Goal: Navigation & Orientation: Find specific page/section

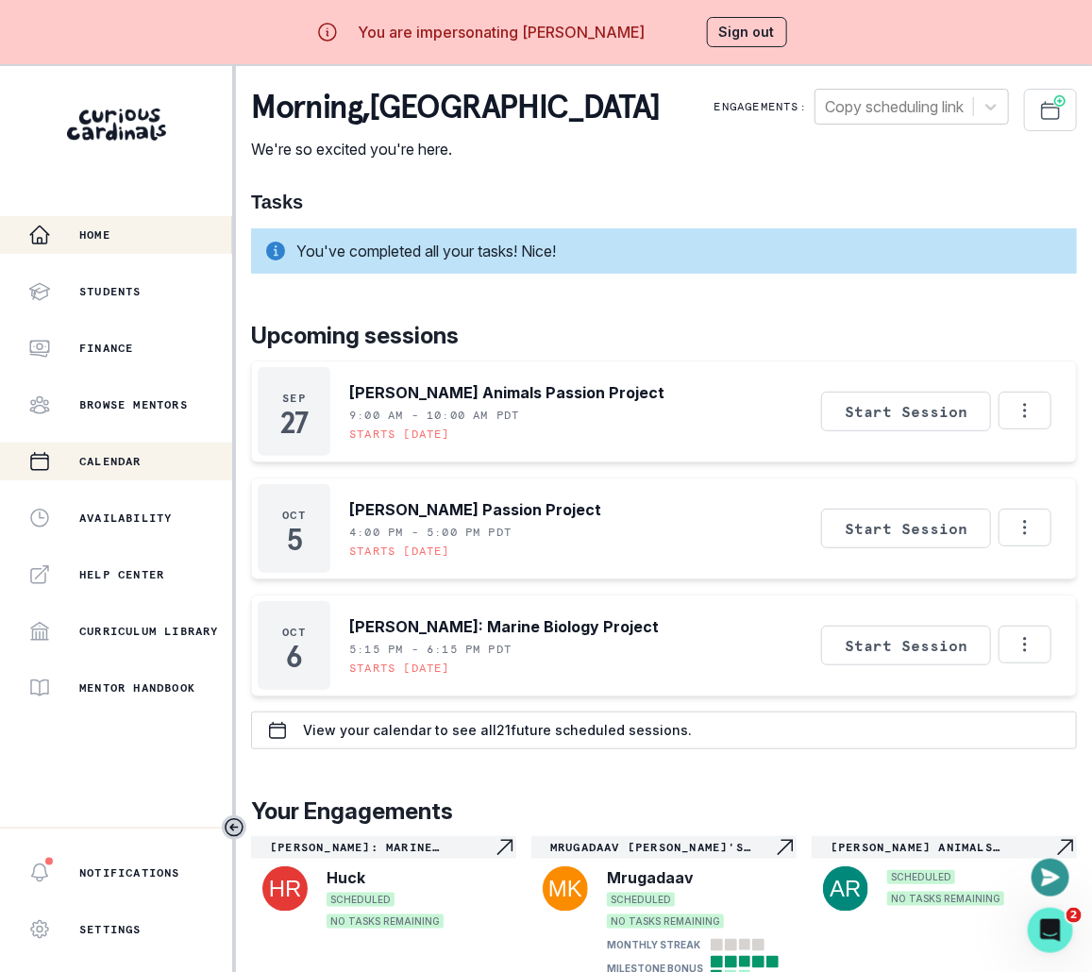
click at [129, 467] on p "Calendar" at bounding box center [110, 461] width 62 height 15
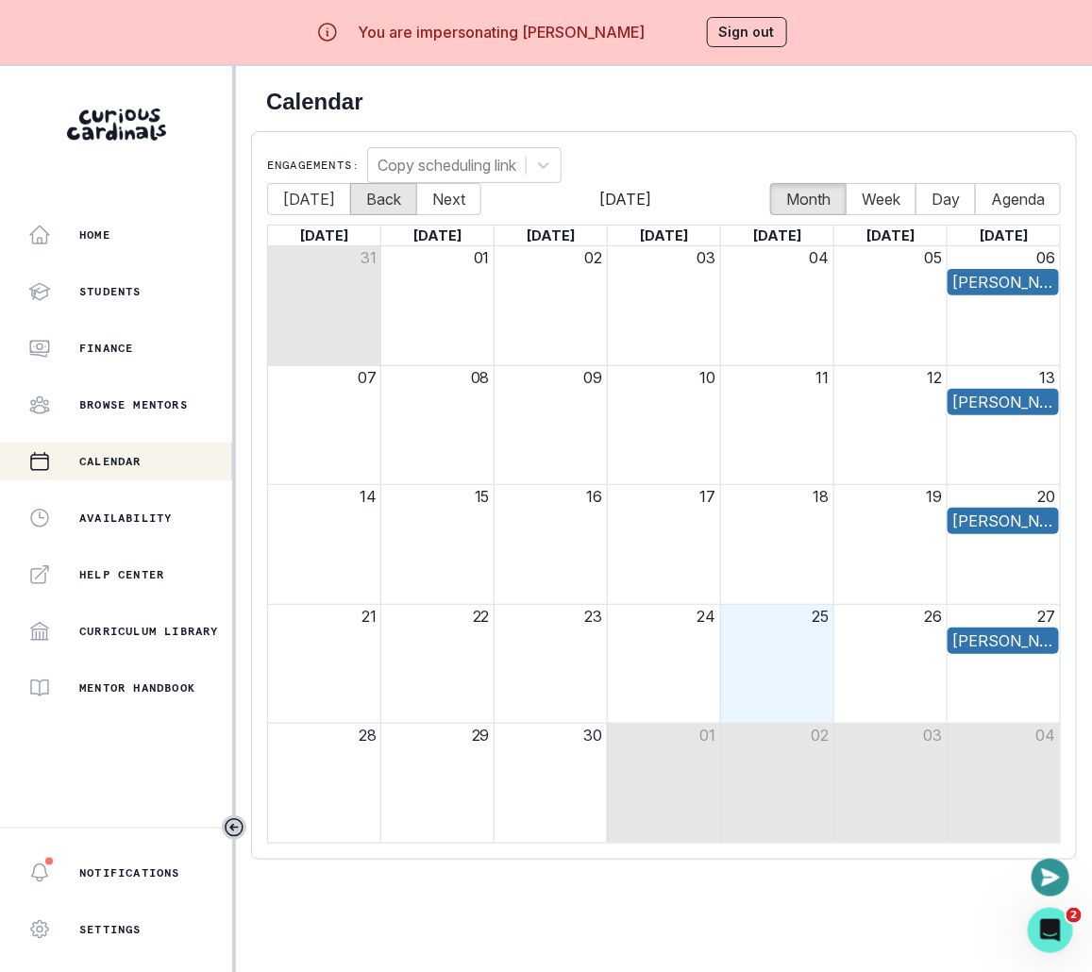
click at [350, 199] on button "Back" at bounding box center [383, 199] width 67 height 32
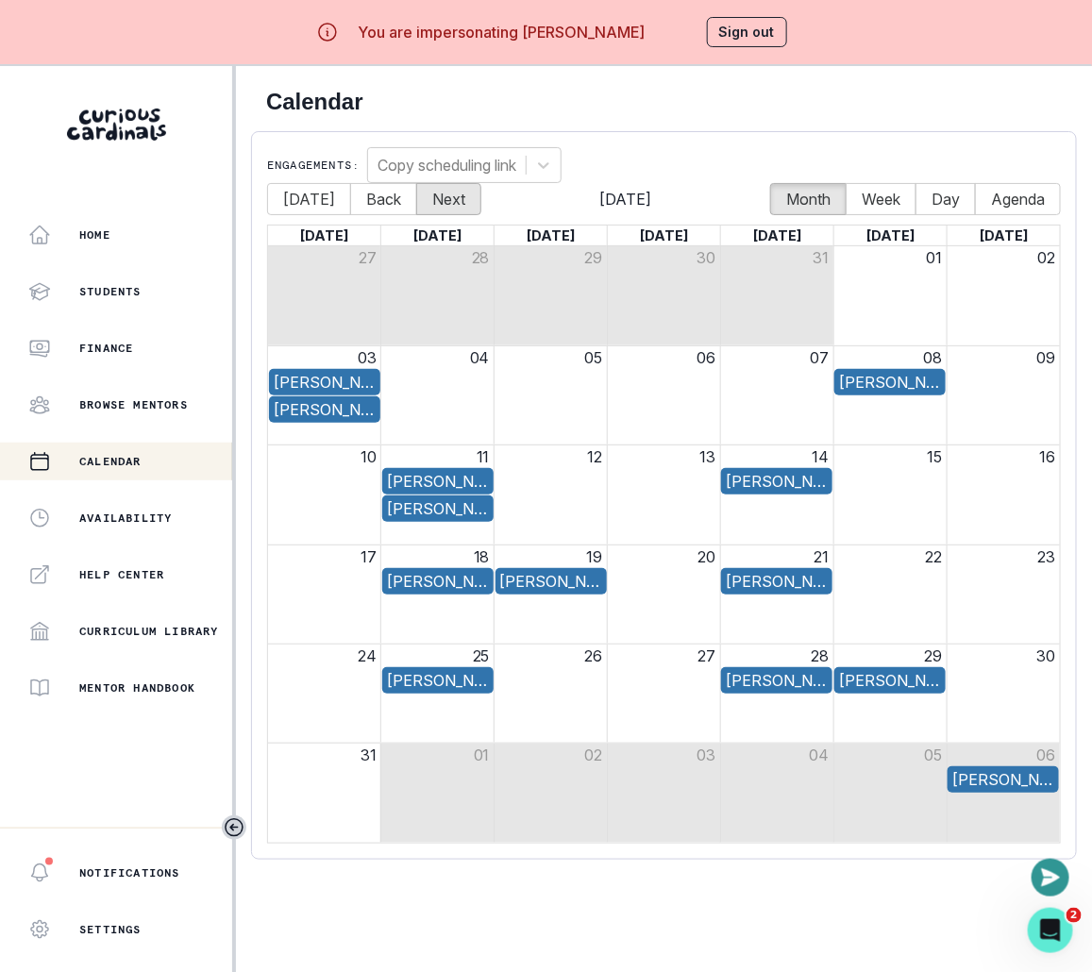
click at [446, 207] on button "Next" at bounding box center [448, 199] width 65 height 32
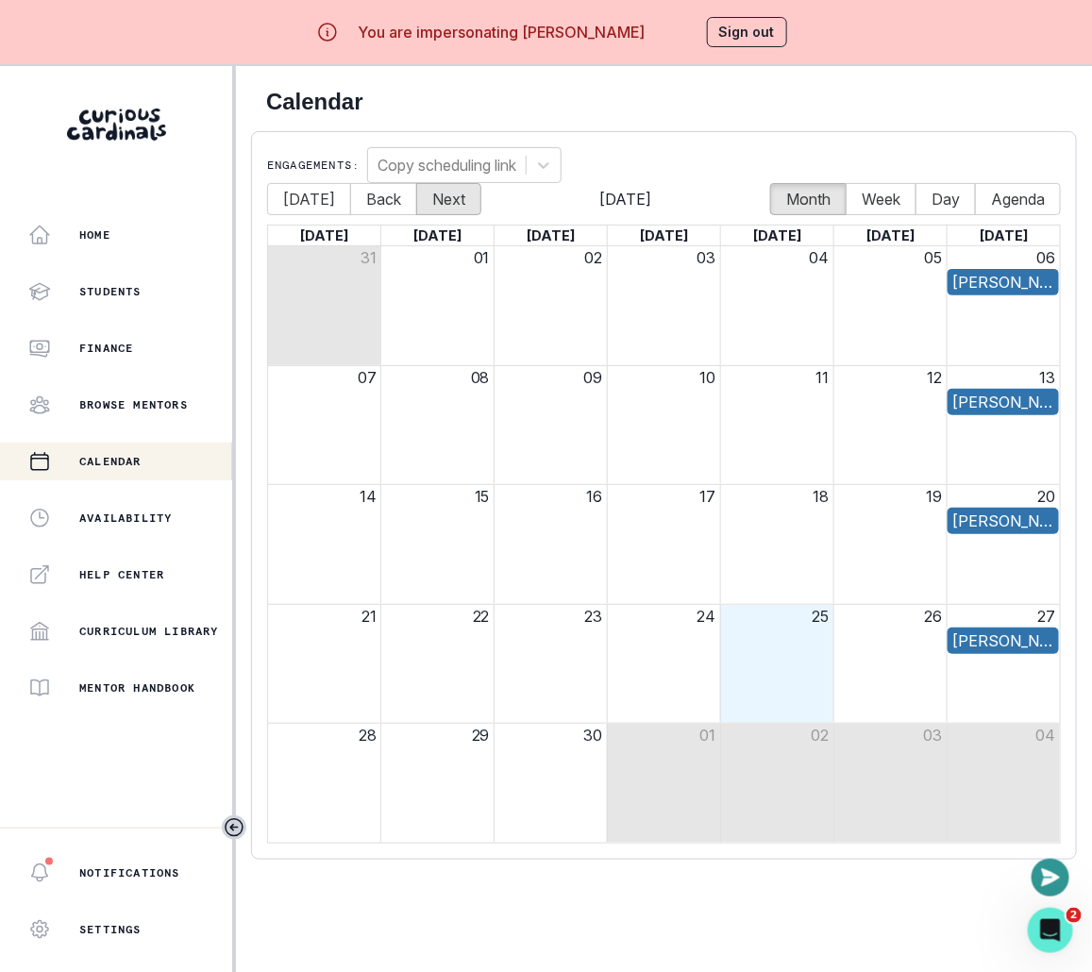
click at [446, 207] on button "Next" at bounding box center [448, 199] width 65 height 32
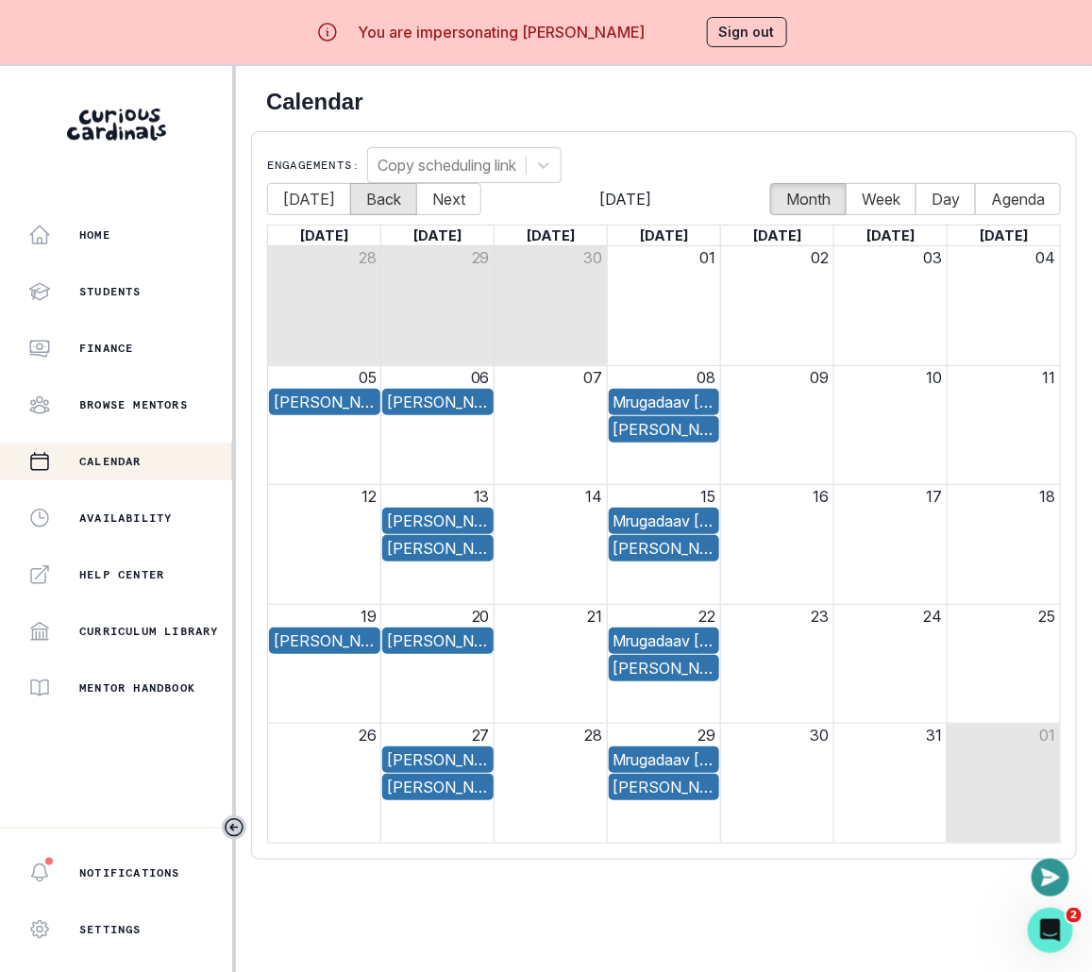
click at [374, 211] on button "Back" at bounding box center [383, 199] width 67 height 32
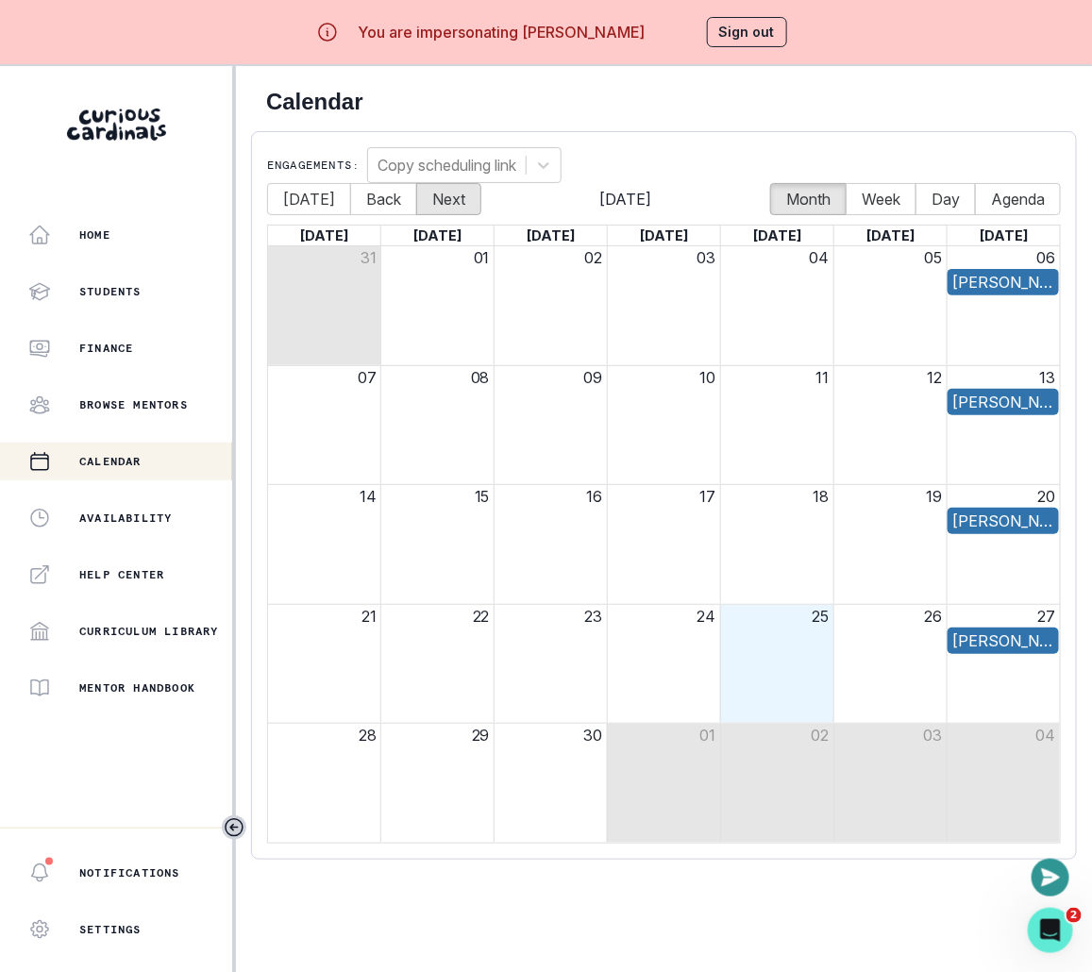
click at [434, 194] on button "Next" at bounding box center [448, 199] width 65 height 32
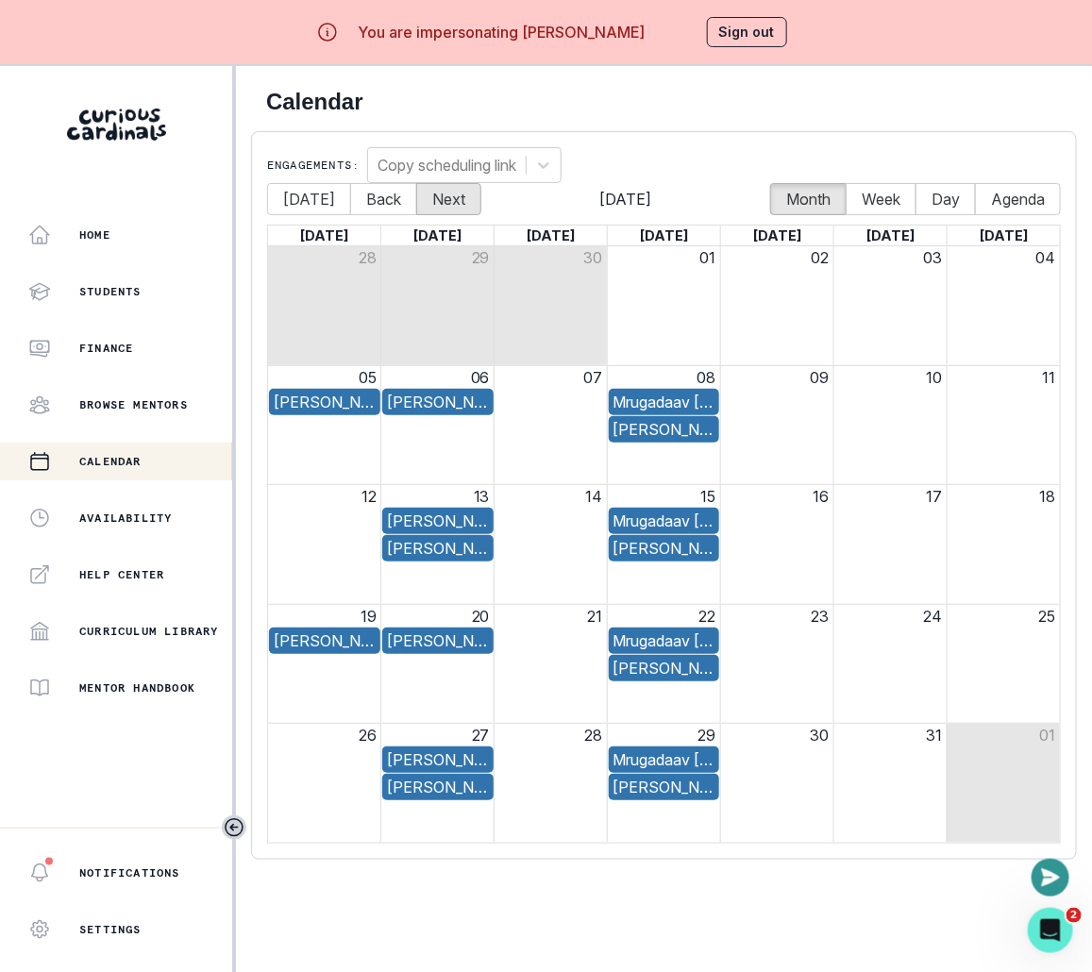
click at [433, 194] on button "Next" at bounding box center [448, 199] width 65 height 32
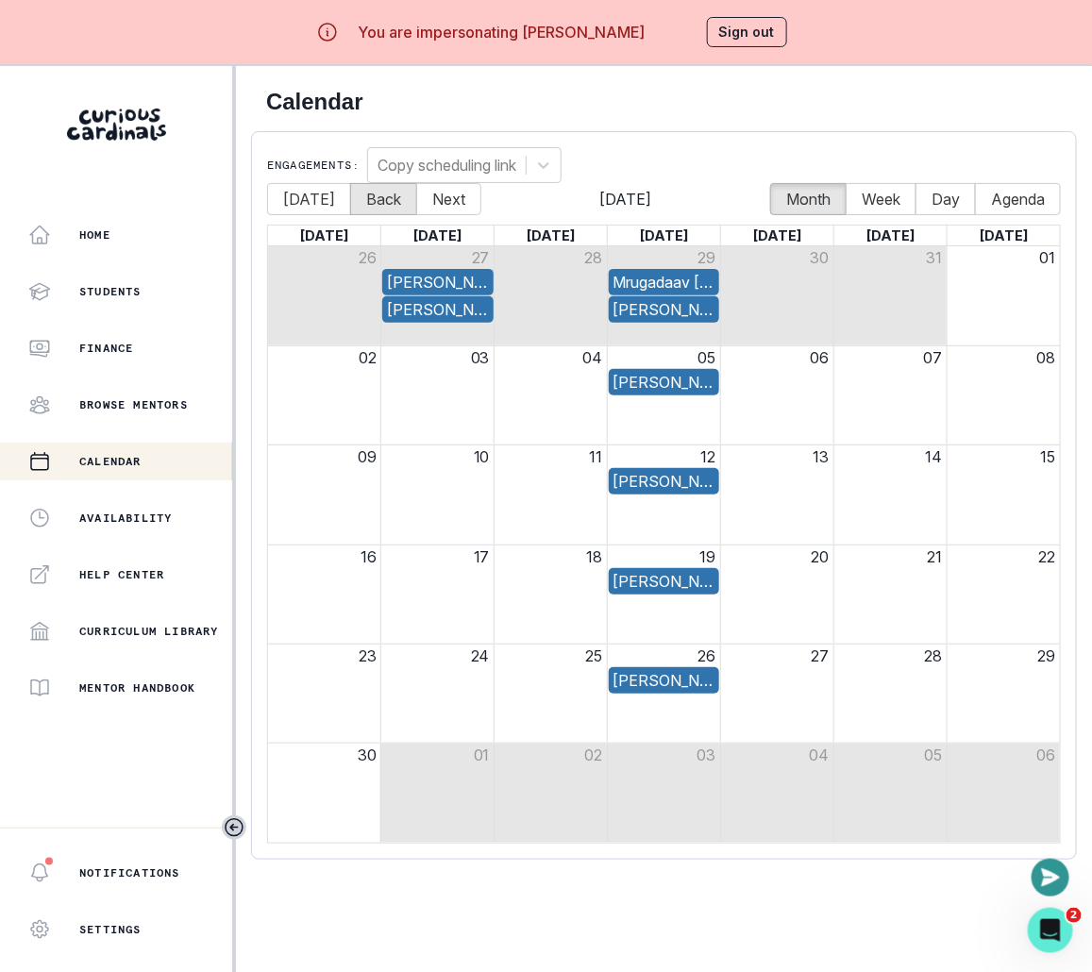
click at [383, 193] on button "Back" at bounding box center [383, 199] width 67 height 32
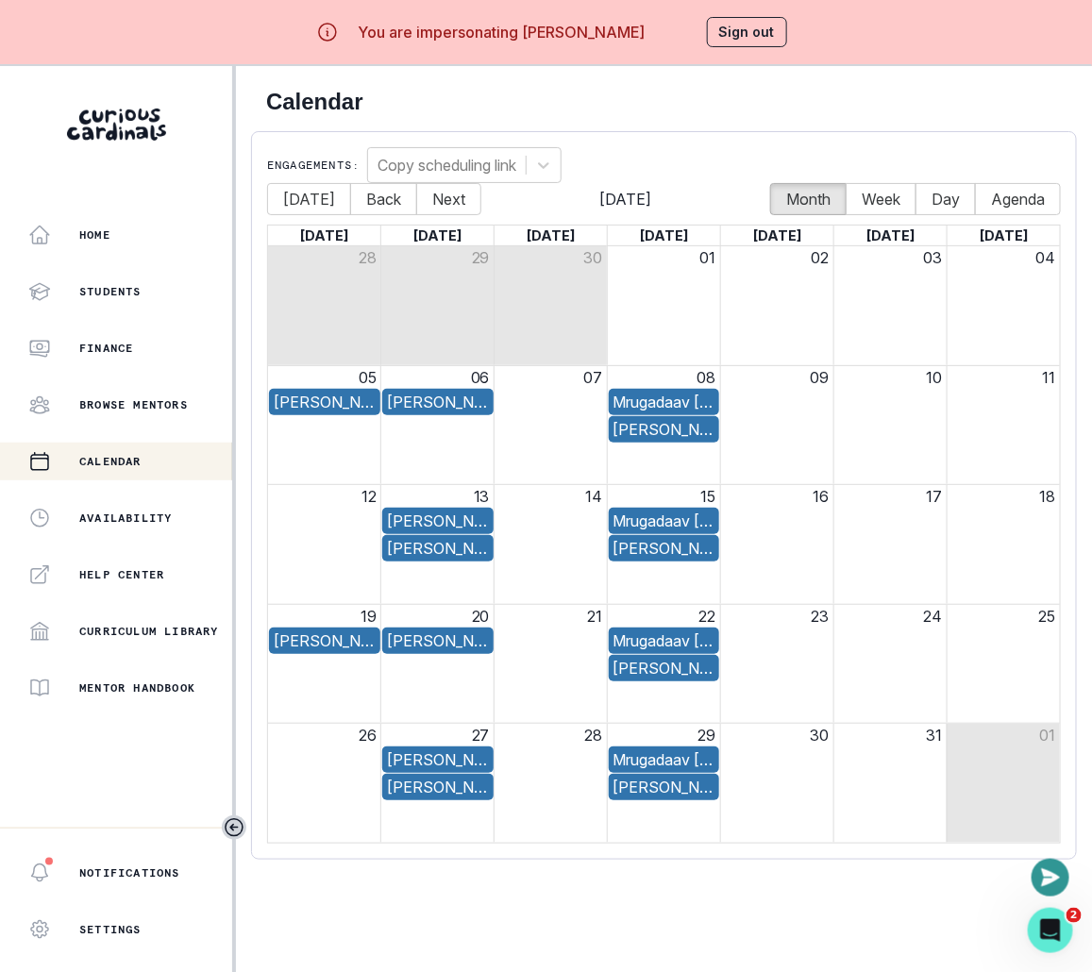
click at [758, 27] on button "Sign out" at bounding box center [747, 32] width 80 height 30
